Goal: Find contact information: Obtain details needed to contact an individual or organization

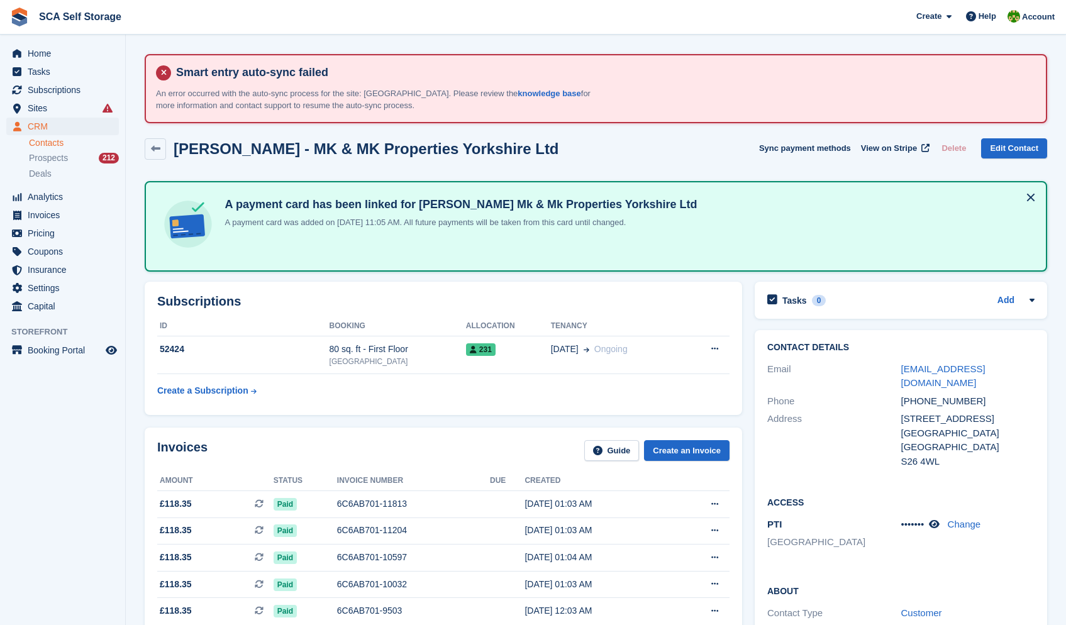
click at [58, 145] on link "Contacts" at bounding box center [74, 143] width 90 height 12
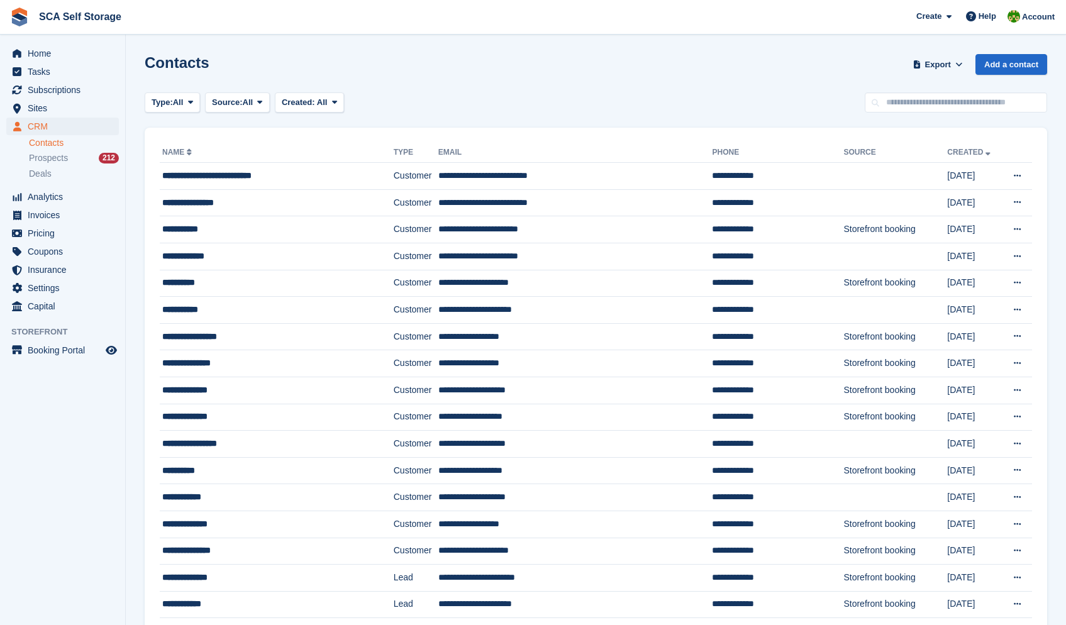
click at [934, 87] on div "Contacts Export Export Contacts Export a CSV of all Contacts which match the cu…" at bounding box center [596, 72] width 902 height 36
click at [929, 106] on input "text" at bounding box center [956, 102] width 182 height 21
type input "****"
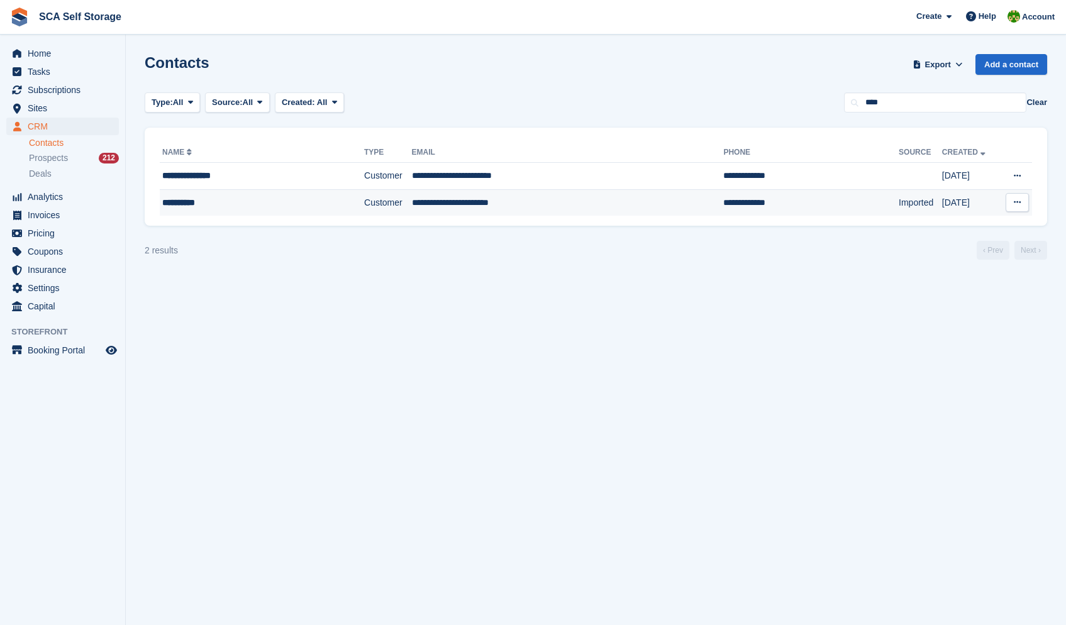
click at [543, 207] on td "**********" at bounding box center [568, 202] width 312 height 26
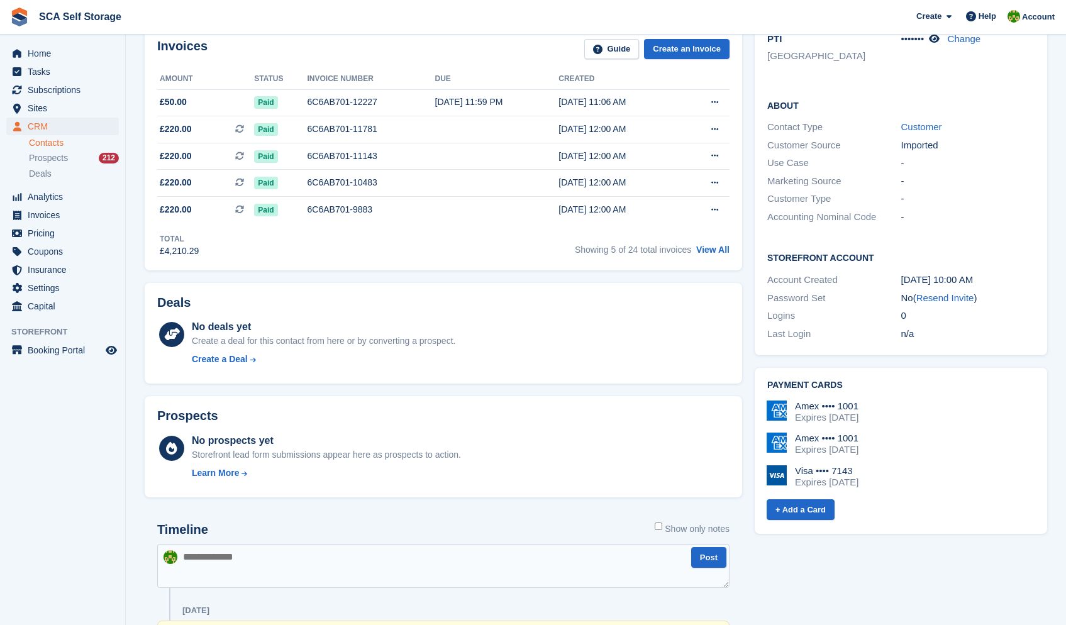
scroll to position [91, 0]
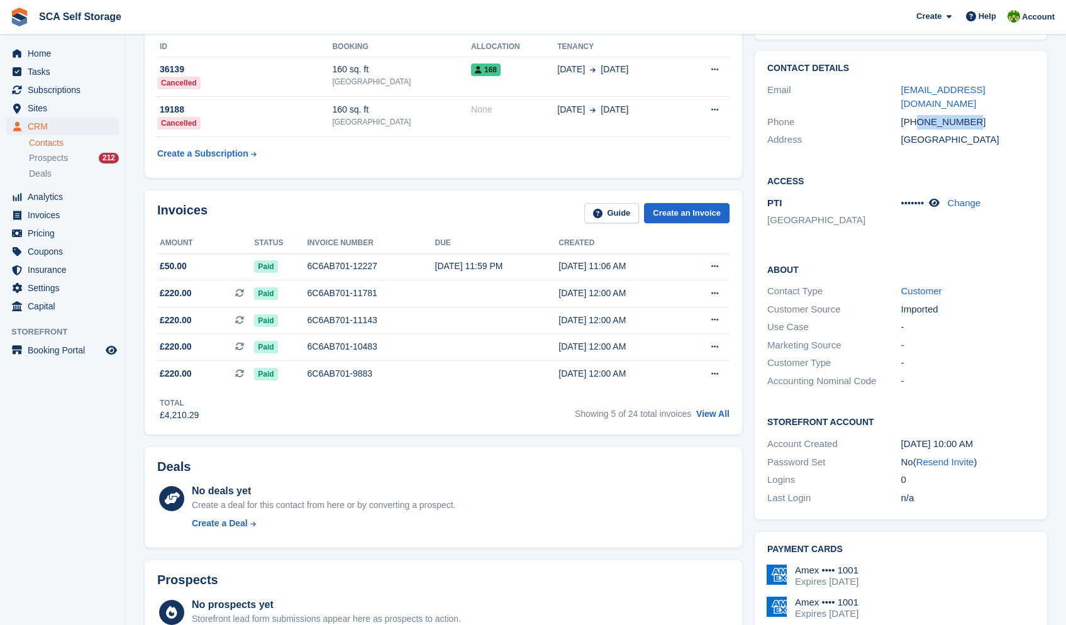
drag, startPoint x: 920, startPoint y: 108, endPoint x: 978, endPoint y: 104, distance: 57.4
click at [978, 115] on div "+447706690868" at bounding box center [968, 122] width 134 height 14
copy div "7706690868"
click at [937, 115] on div "+447706690868" at bounding box center [968, 122] width 134 height 14
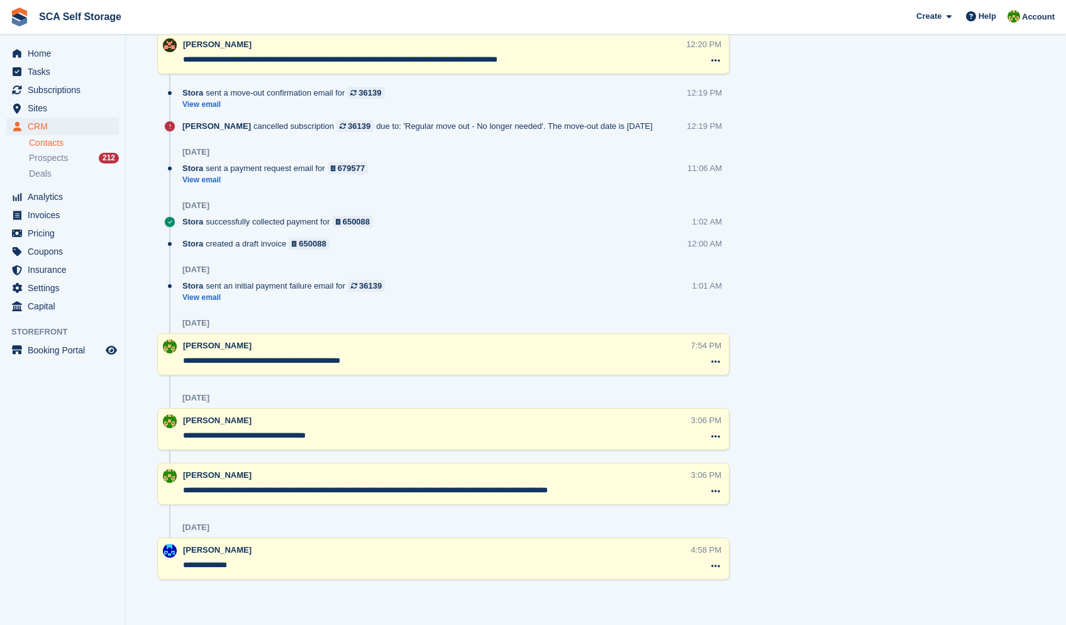
scroll to position [0, 0]
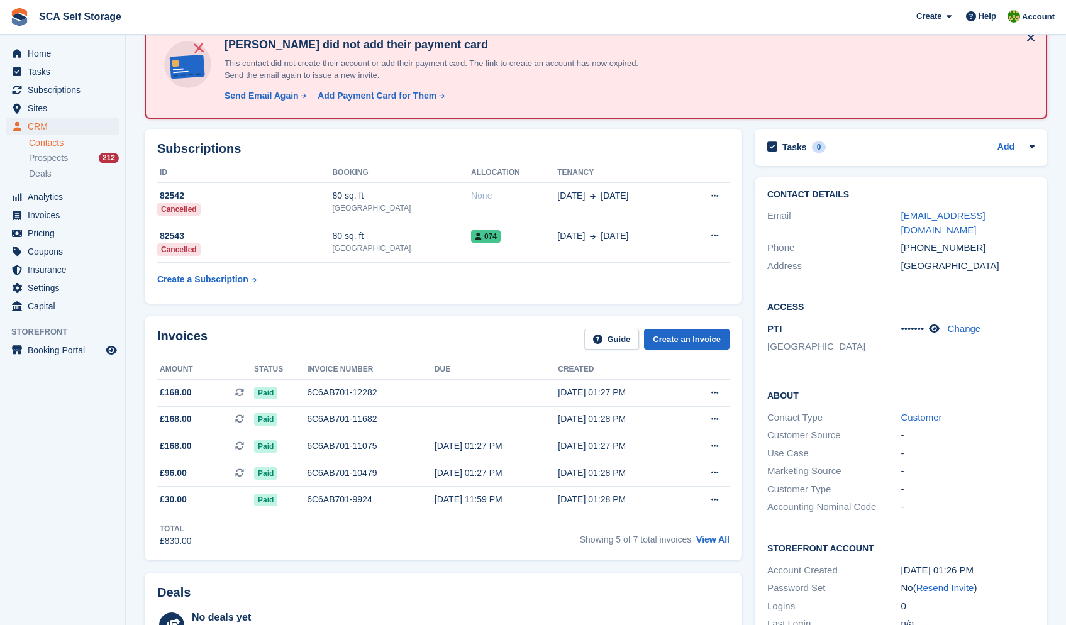
scroll to position [95, 0]
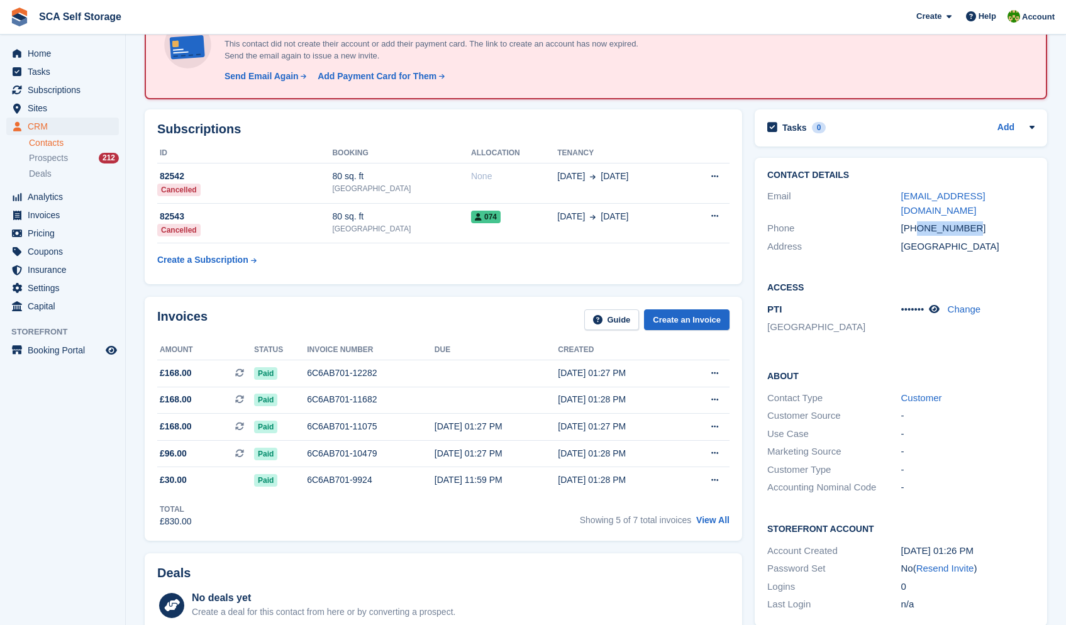
drag, startPoint x: 918, startPoint y: 214, endPoint x: 978, endPoint y: 213, distance: 60.4
click at [978, 221] on div "+447976964261" at bounding box center [968, 228] width 134 height 14
copy div "7976964261"
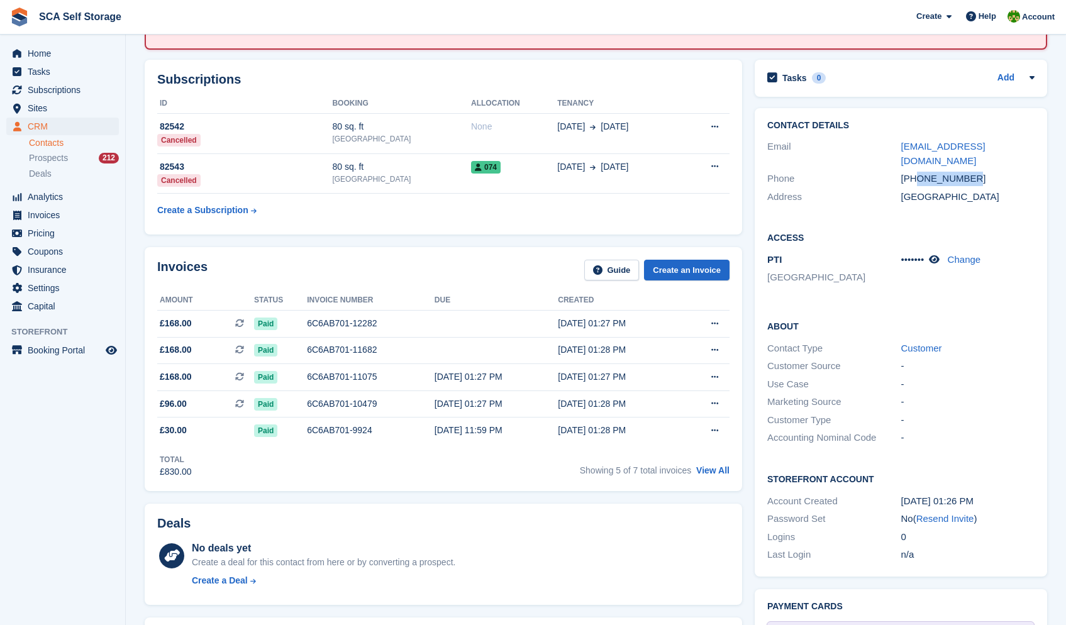
scroll to position [138, 0]
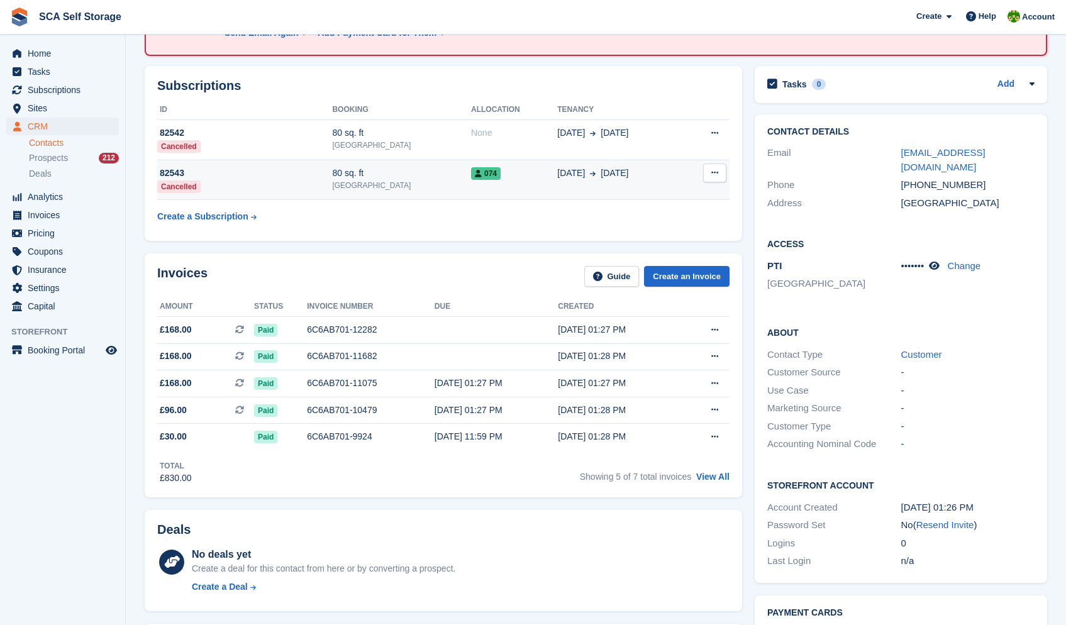
click at [471, 199] on td "074" at bounding box center [514, 180] width 86 height 40
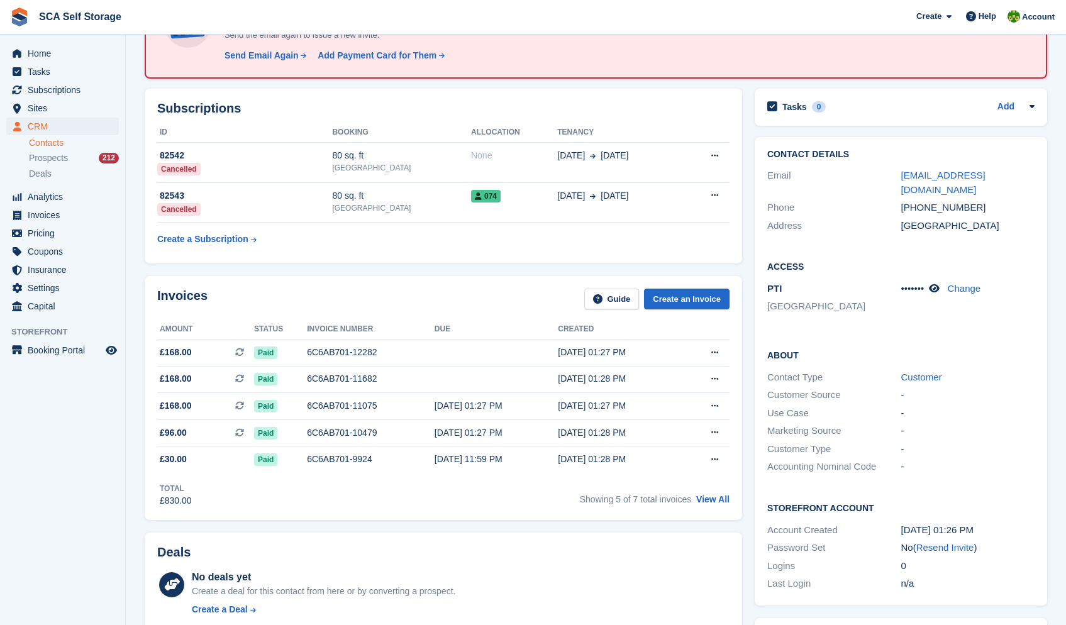
scroll to position [109, 0]
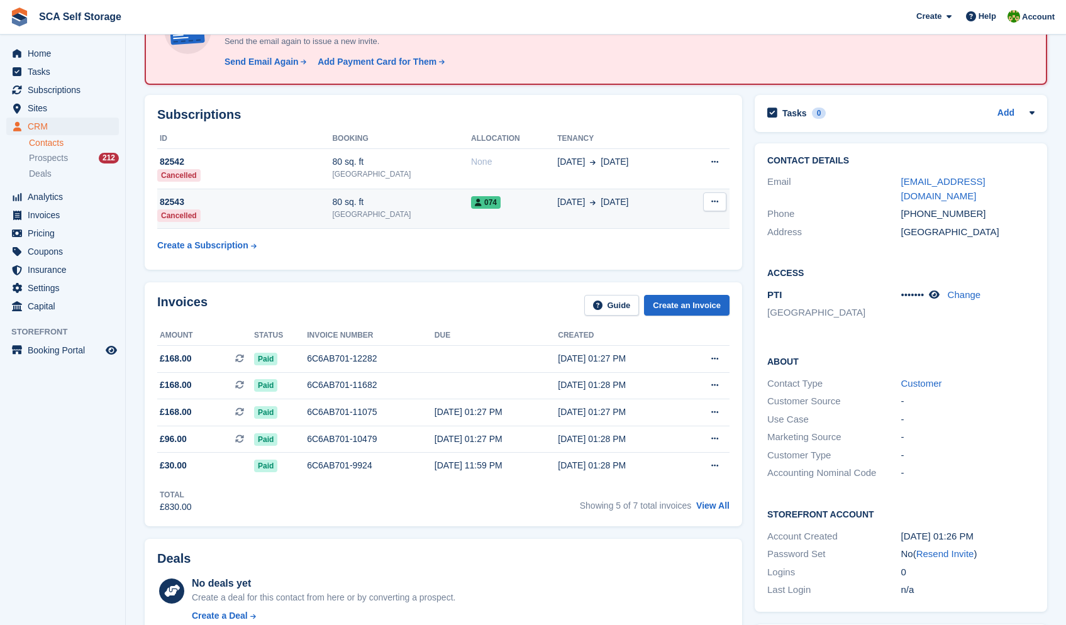
click at [562, 213] on td "19 Apr 24 Aug" at bounding box center [620, 209] width 126 height 40
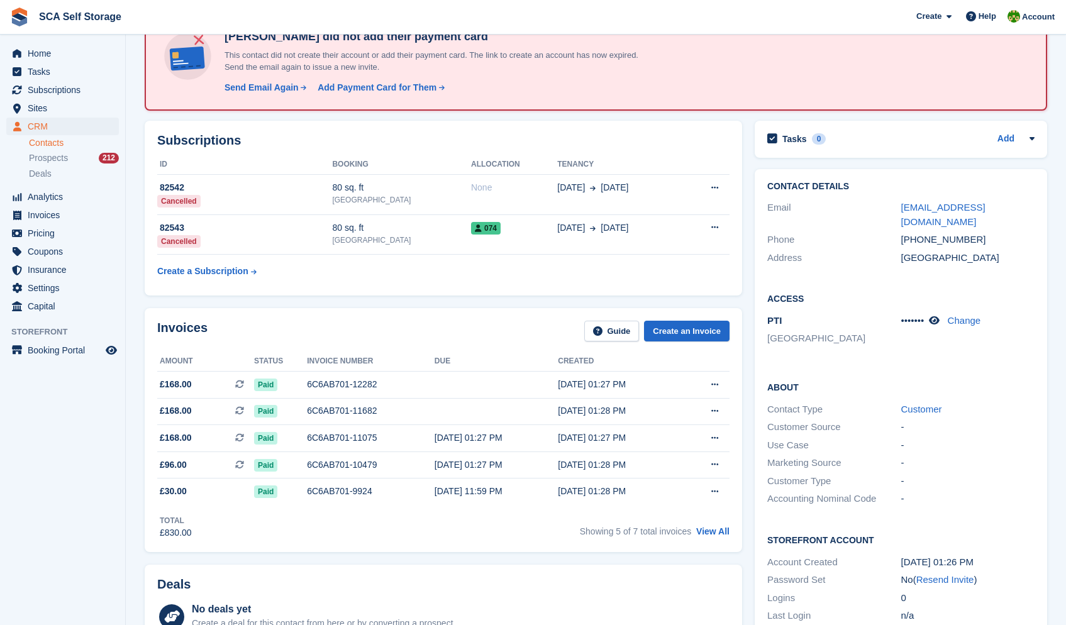
scroll to position [75, 0]
